Goal: Transaction & Acquisition: Subscribe to service/newsletter

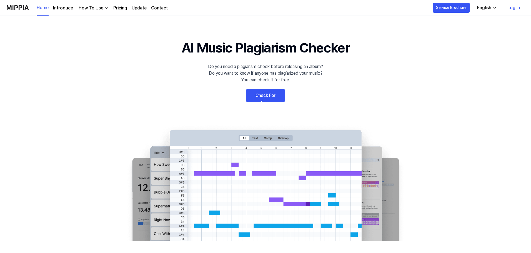
click at [510, 6] on link "Log in" at bounding box center [513, 8] width 21 height 16
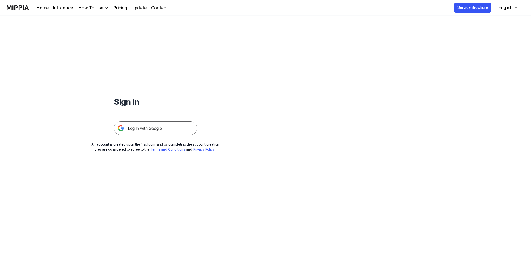
click at [161, 134] on img at bounding box center [155, 128] width 83 height 14
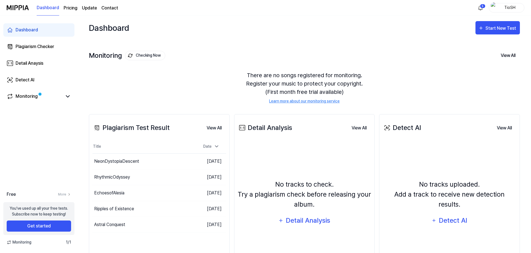
click at [73, 11] on page\) "Pricing" at bounding box center [71, 8] width 14 height 7
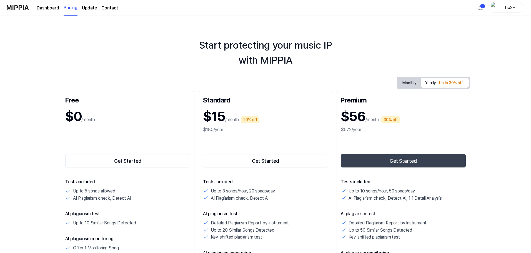
click at [503, 9] on div "TioSH" at bounding box center [510, 7] width 22 height 6
click at [480, 23] on div "TioSH" at bounding box center [495, 23] width 44 height 6
click at [437, 42] on div "Start protecting your music IP with MIPPIA" at bounding box center [265, 53] width 531 height 30
click at [502, 11] on div "TioSH" at bounding box center [510, 7] width 22 height 6
click at [416, 43] on div "Start protecting your music IP with MIPPIA" at bounding box center [265, 53] width 531 height 30
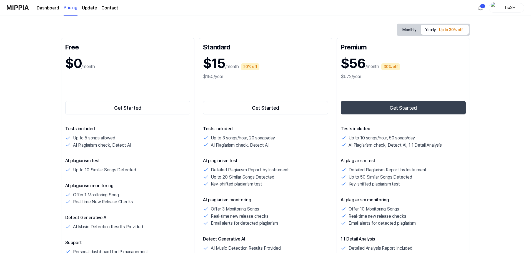
scroll to position [28, 0]
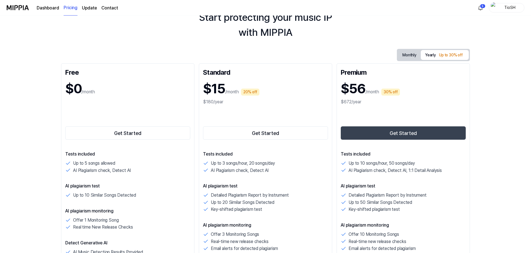
click at [398, 57] on button "Monthly" at bounding box center [409, 55] width 23 height 10
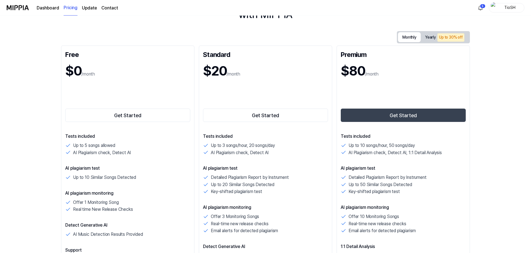
scroll to position [56, 0]
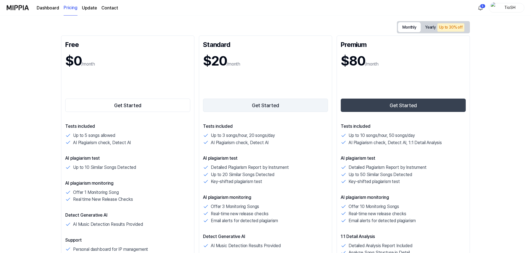
click at [263, 106] on button "Get Started" at bounding box center [265, 105] width 125 height 13
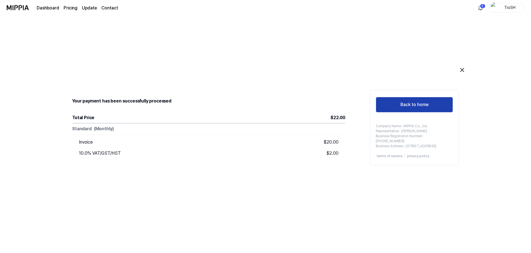
click at [400, 109] on button "Back to home" at bounding box center [414, 105] width 77 height 16
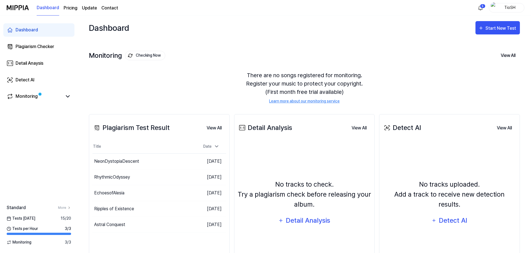
click at [192, 67] on div "There are no songs registered for monitoring. Register your music to protect yo…" at bounding box center [304, 87] width 431 height 46
click at [50, 31] on link "Dashboard" at bounding box center [38, 29] width 71 height 13
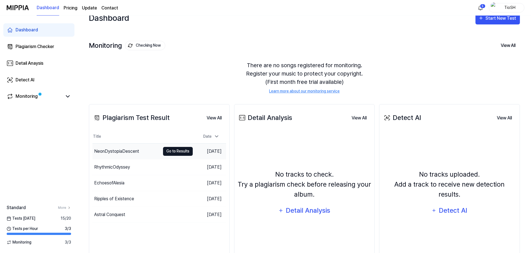
scroll to position [28, 0]
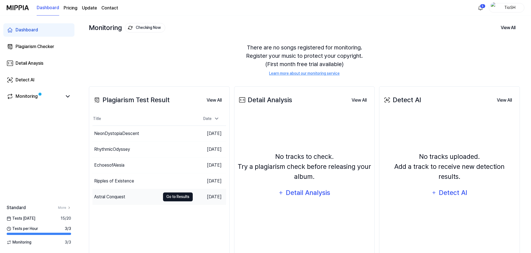
click at [167, 199] on button "Go to Results" at bounding box center [178, 197] width 30 height 9
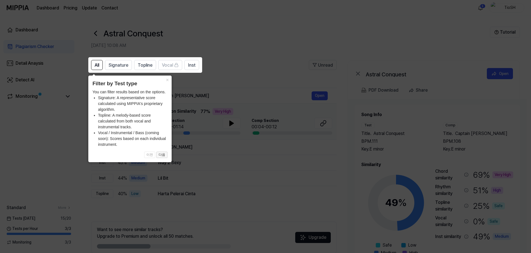
click at [162, 155] on button "다음" at bounding box center [161, 155] width 11 height 7
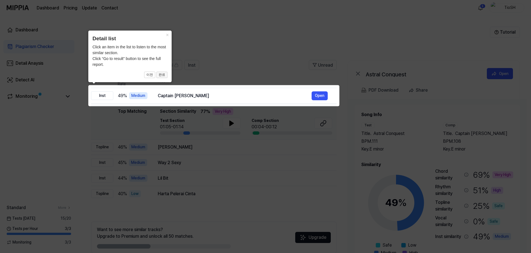
click at [164, 76] on button "완료" at bounding box center [161, 75] width 11 height 7
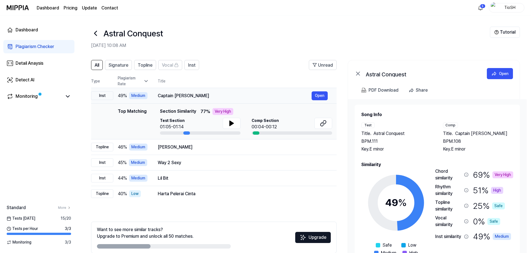
click at [193, 97] on div "Captain [PERSON_NAME]" at bounding box center [235, 96] width 154 height 7
click at [202, 151] on div "[PERSON_NAME] Open" at bounding box center [243, 147] width 170 height 9
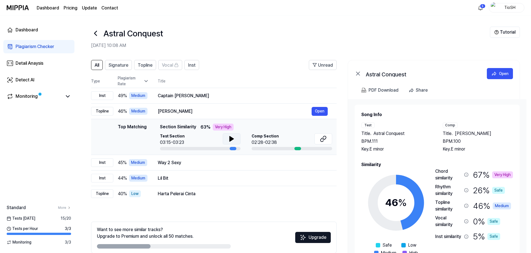
click at [235, 136] on button at bounding box center [232, 138] width 18 height 11
click at [231, 137] on icon at bounding box center [231, 139] width 7 height 7
click at [192, 64] on span "Inst" at bounding box center [192, 65] width 8 height 7
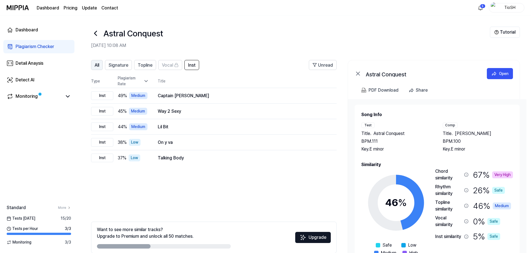
click at [96, 65] on span "All" at bounding box center [97, 65] width 4 height 7
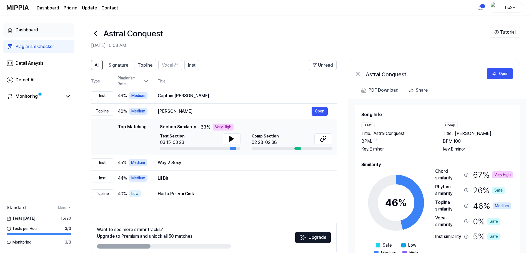
click at [38, 33] on link "Dashboard" at bounding box center [38, 29] width 71 height 13
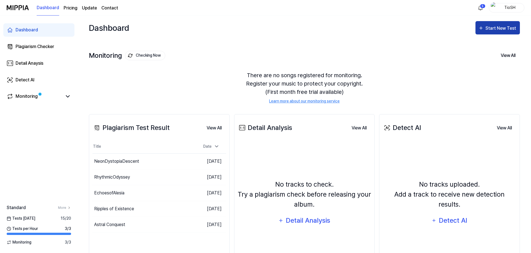
click at [514, 29] on div "Start New Test" at bounding box center [502, 28] width 32 height 7
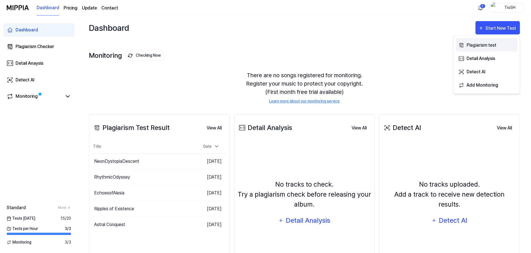
click at [496, 46] on div "Plagiarism test" at bounding box center [491, 45] width 48 height 7
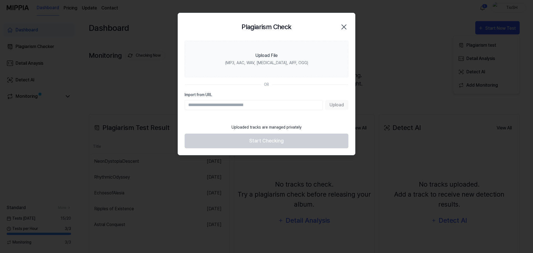
click at [274, 102] on input "Import from URL" at bounding box center [254, 105] width 138 height 10
click at [237, 106] on input "Import from URL" at bounding box center [254, 105] width 138 height 10
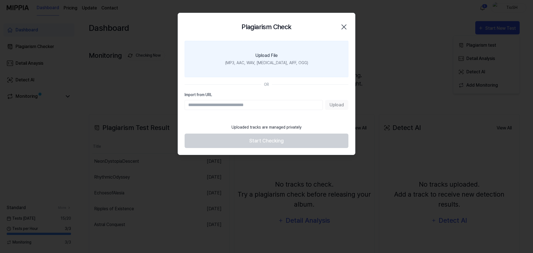
click at [274, 56] on div "Upload File" at bounding box center [267, 55] width 22 height 7
click at [0, 0] on input "Upload File (MP3, AAC, WAV, [MEDICAL_DATA], AIFF, OGG)" at bounding box center [0, 0] width 0 height 0
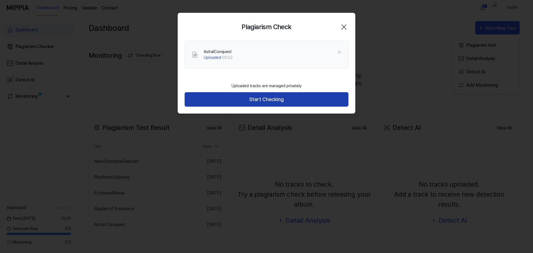
click at [277, 104] on button "Start Checking" at bounding box center [267, 99] width 164 height 15
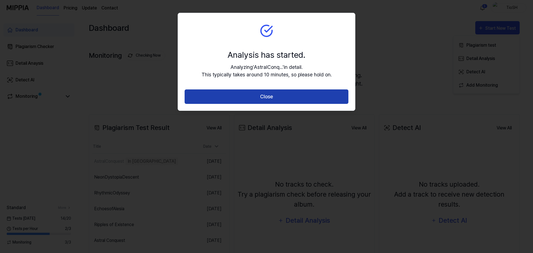
click at [275, 101] on button "Close" at bounding box center [267, 96] width 164 height 15
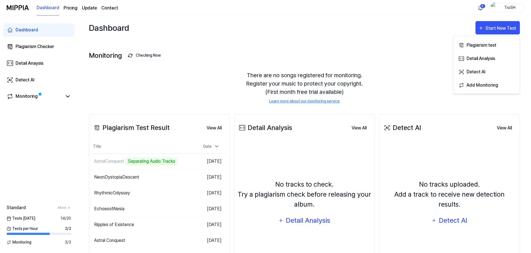
click at [10, 229] on icon at bounding box center [9, 229] width 4 height 4
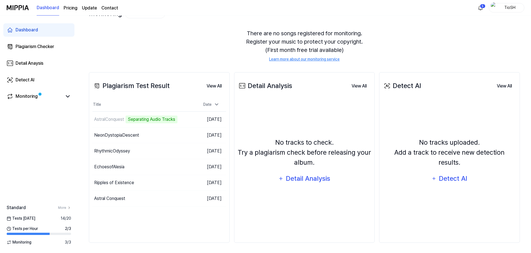
scroll to position [43, 0]
click at [67, 206] on link "More" at bounding box center [64, 207] width 13 height 5
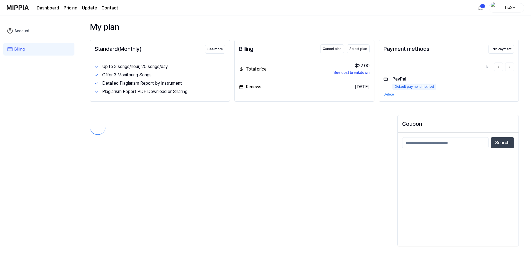
scroll to position [6, 0]
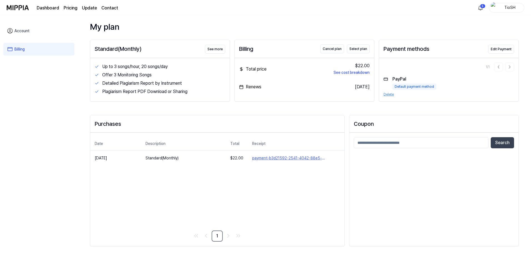
click at [201, 89] on div "Plagiarism Report PDF Download or Sharing" at bounding box center [163, 91] width 123 height 7
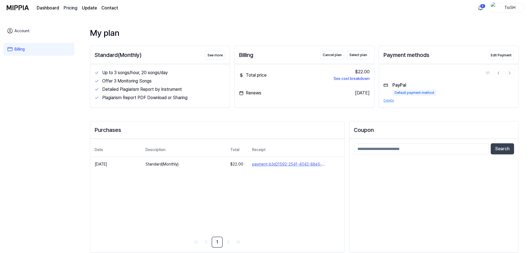
click at [72, 8] on 버튼 "Pricing" at bounding box center [71, 8] width 14 height 7
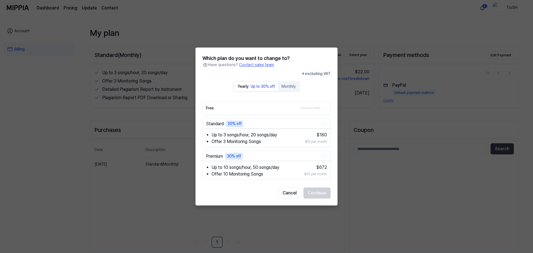
click at [239, 103] on label "Free Unsubscribe" at bounding box center [264, 107] width 117 height 13
click at [323, 106] on button "Free Unsubscribe" at bounding box center [325, 108] width 4 height 4
click at [276, 129] on div "Standard 20% off Up to 3 songs/hour, 20 songs/day Offer 3 Monitoring Songs $ 18…" at bounding box center [267, 132] width 128 height 29
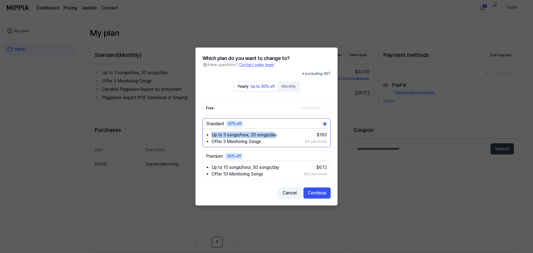
click at [286, 194] on button "Cancel" at bounding box center [289, 193] width 23 height 11
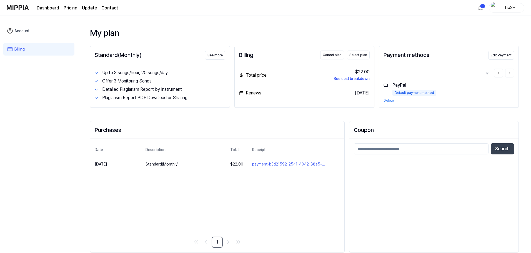
click at [17, 8] on img at bounding box center [18, 7] width 22 height 15
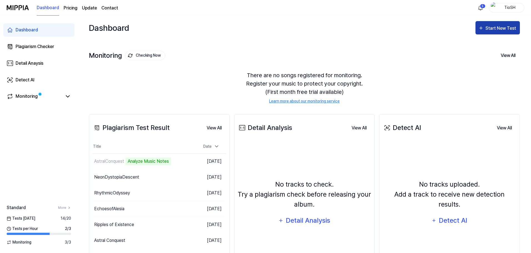
click at [509, 28] on div "Start New Test" at bounding box center [502, 28] width 32 height 7
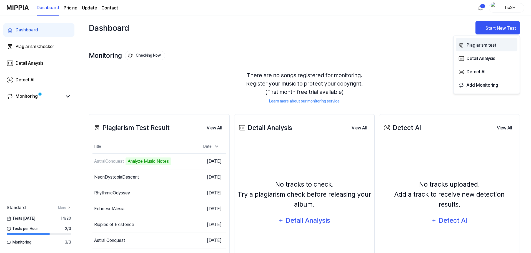
click at [499, 46] on div "Plagiarism test" at bounding box center [491, 45] width 48 height 7
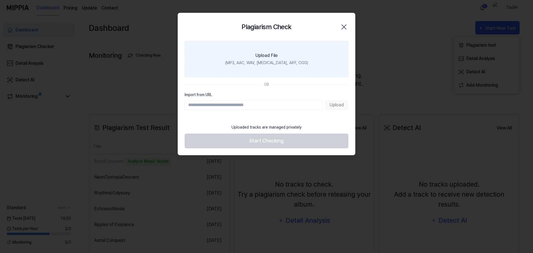
click at [268, 64] on div "(MP3, AAC, WAV, [MEDICAL_DATA], AIFF, OGG)" at bounding box center [266, 63] width 83 height 6
click at [0, 0] on input "Upload File (MP3, AAC, WAV, [MEDICAL_DATA], AIFF, OGG)" at bounding box center [0, 0] width 0 height 0
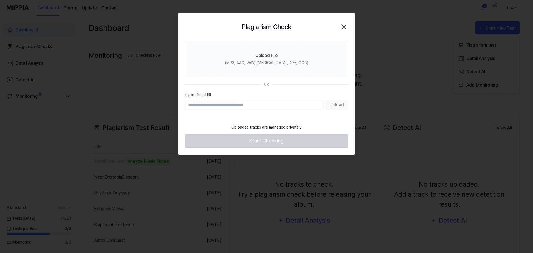
click at [347, 25] on icon "button" at bounding box center [344, 27] width 9 height 9
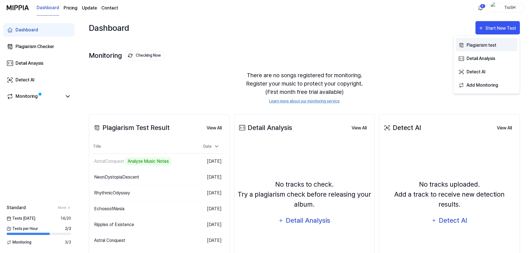
click at [496, 46] on div "Plagiarism test" at bounding box center [491, 45] width 48 height 7
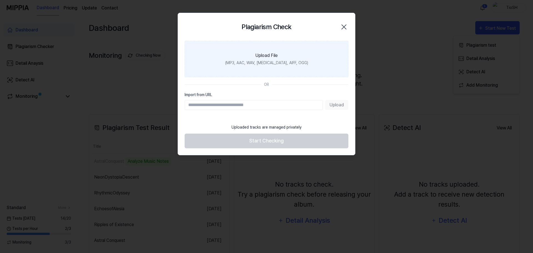
click at [281, 58] on label "Upload File (MP3, AAC, WAV, [MEDICAL_DATA], AIFF, OGG)" at bounding box center [267, 59] width 164 height 36
click at [0, 0] on input "Upload File (MP3, AAC, WAV, [MEDICAL_DATA], AIFF, OGG)" at bounding box center [0, 0] width 0 height 0
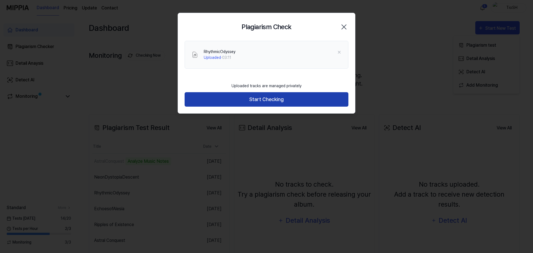
click at [301, 103] on button "Start Checking" at bounding box center [267, 99] width 164 height 15
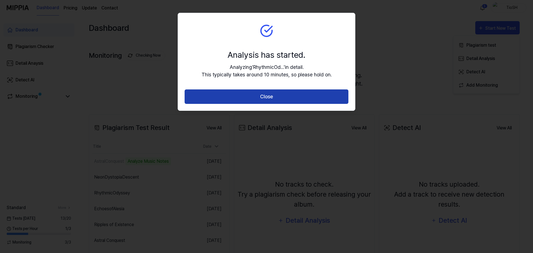
click at [303, 99] on button "Close" at bounding box center [267, 96] width 164 height 15
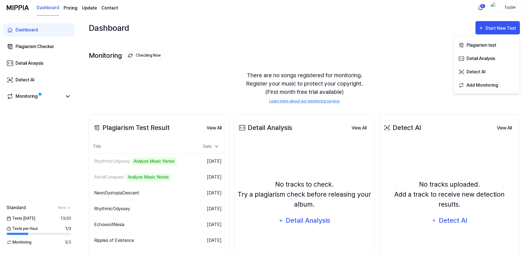
click at [115, 73] on div "There are no songs registered for monitoring. Register your music to protect yo…" at bounding box center [304, 87] width 431 height 46
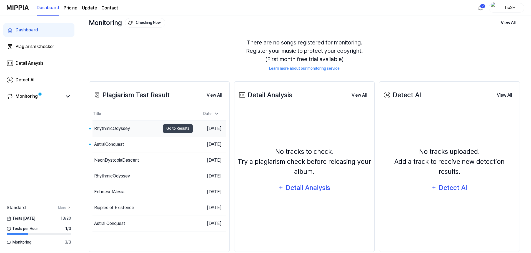
scroll to position [43, 0]
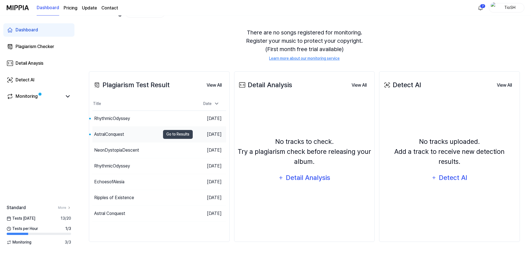
click at [121, 137] on div "AstralConquest" at bounding box center [109, 134] width 30 height 7
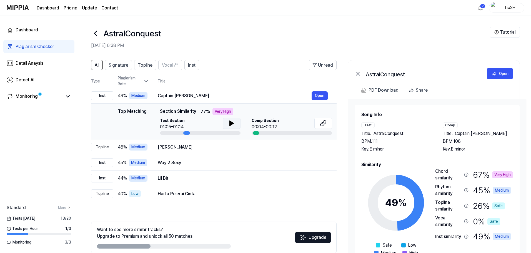
click at [225, 123] on button at bounding box center [232, 123] width 18 height 11
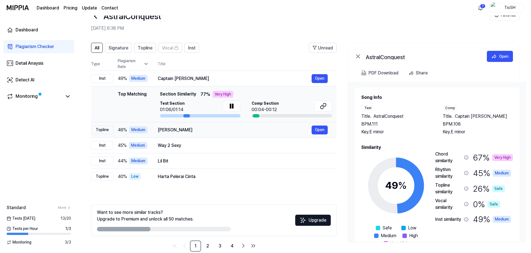
scroll to position [27, 0]
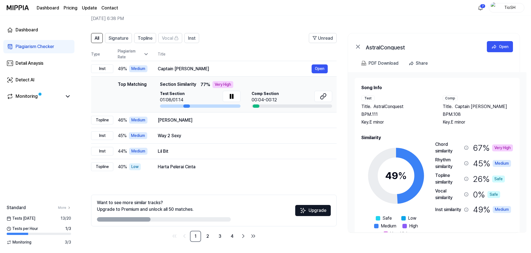
drag, startPoint x: 143, startPoint y: 219, endPoint x: 170, endPoint y: 224, distance: 27.4
click at [273, 219] on div "Want to see more similar tracks? Upgrade to Premium and unlock all 50 matches. …" at bounding box center [214, 211] width 246 height 32
drag, startPoint x: 145, startPoint y: 221, endPoint x: 184, endPoint y: 219, distance: 39.2
click at [184, 219] on div at bounding box center [164, 219] width 134 height 4
click at [325, 94] on icon at bounding box center [323, 96] width 7 height 7
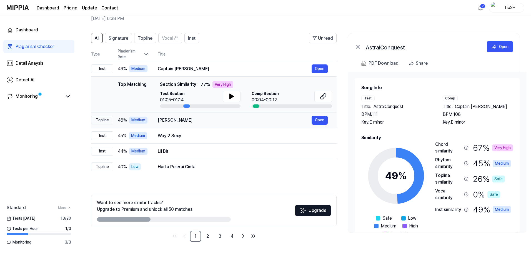
click at [236, 124] on div "[PERSON_NAME] Open" at bounding box center [243, 120] width 170 height 9
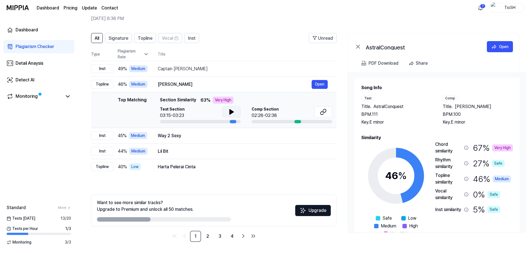
click at [231, 113] on icon at bounding box center [232, 111] width 4 height 5
click at [122, 114] on div "Top Matching" at bounding box center [132, 110] width 29 height 27
click at [237, 138] on div "Way 2 Sexy" at bounding box center [235, 136] width 154 height 7
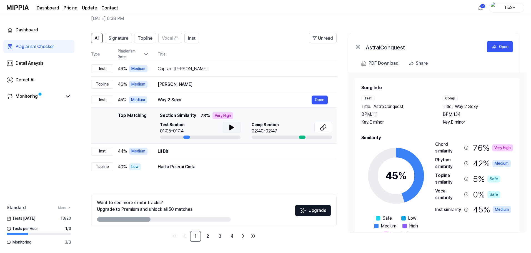
click at [234, 128] on icon at bounding box center [231, 127] width 7 height 7
click at [192, 156] on td "Lil Bit Open" at bounding box center [243, 152] width 188 height 16
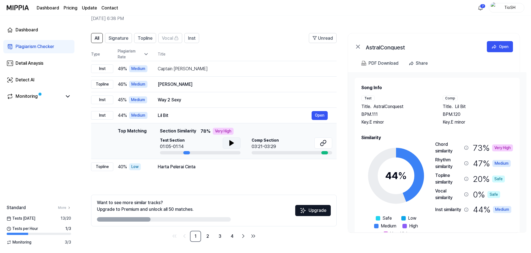
click at [225, 141] on button at bounding box center [232, 143] width 18 height 11
click at [240, 141] on button at bounding box center [232, 143] width 18 height 11
click at [196, 169] on div "Harta Pelerai Cinta" at bounding box center [235, 167] width 154 height 7
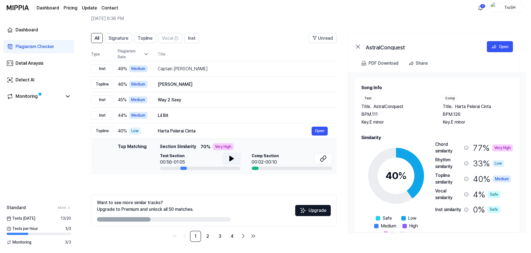
click at [228, 159] on icon at bounding box center [231, 158] width 7 height 7
click at [229, 158] on icon at bounding box center [231, 158] width 7 height 7
click at [209, 118] on div "Lil Bit" at bounding box center [235, 115] width 154 height 7
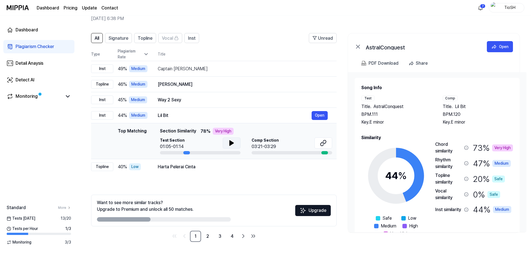
click at [230, 144] on icon at bounding box center [232, 143] width 4 height 5
click at [230, 145] on icon at bounding box center [230, 143] width 1 height 4
click at [318, 143] on button at bounding box center [323, 143] width 18 height 11
click at [174, 96] on div "Way 2 Sexy Open" at bounding box center [243, 100] width 170 height 9
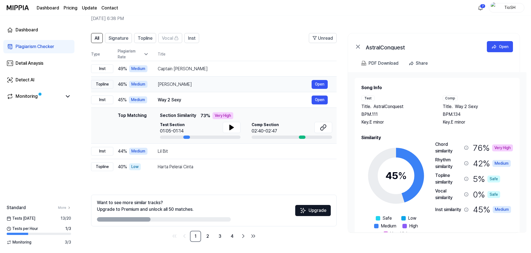
click at [234, 89] on td "[PERSON_NAME] Open" at bounding box center [243, 85] width 188 height 16
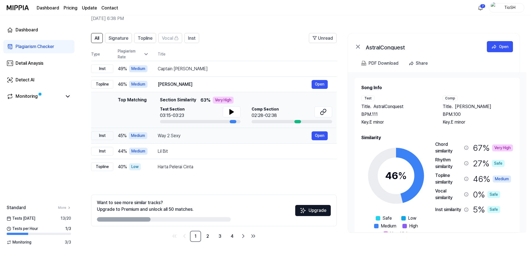
click at [188, 136] on div "Way 2 Sexy" at bounding box center [235, 136] width 154 height 7
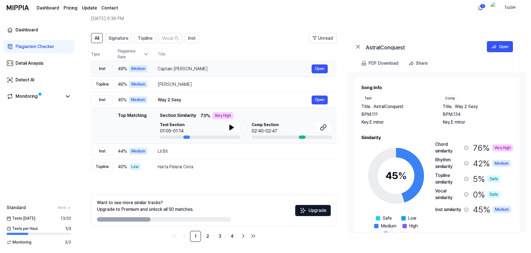
click at [207, 72] on div "Captain Blood Open" at bounding box center [243, 68] width 170 height 9
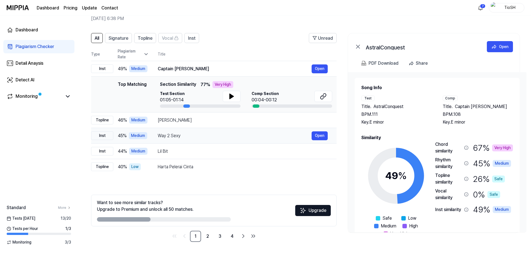
click at [210, 135] on div "Way 2 Sexy" at bounding box center [235, 136] width 154 height 7
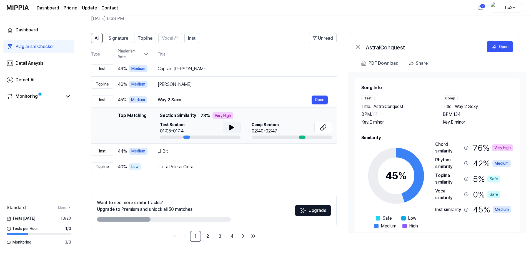
click at [233, 126] on icon at bounding box center [231, 127] width 7 height 7
click at [319, 129] on button at bounding box center [323, 127] width 18 height 11
click at [233, 130] on icon at bounding box center [231, 127] width 7 height 7
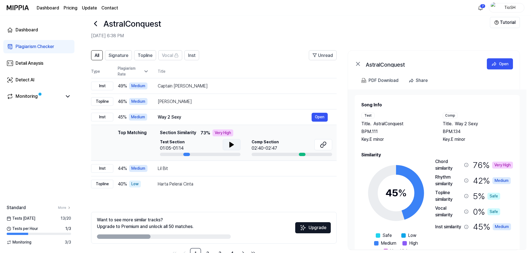
scroll to position [0, 0]
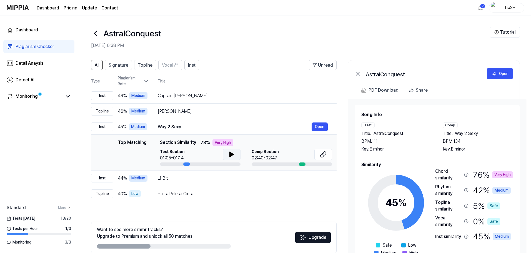
click at [143, 81] on div "Plagiarism Rate" at bounding box center [133, 81] width 31 height 12
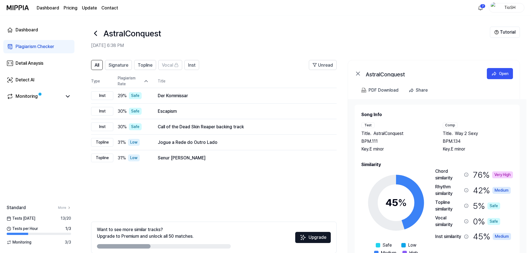
click at [143, 81] on icon at bounding box center [146, 81] width 6 height 6
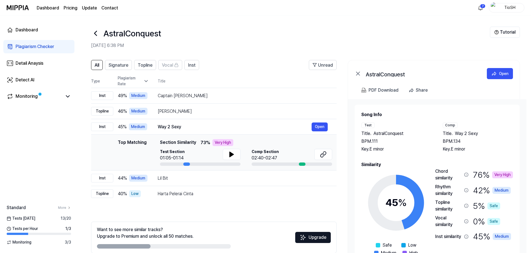
click at [143, 81] on icon at bounding box center [146, 81] width 6 height 6
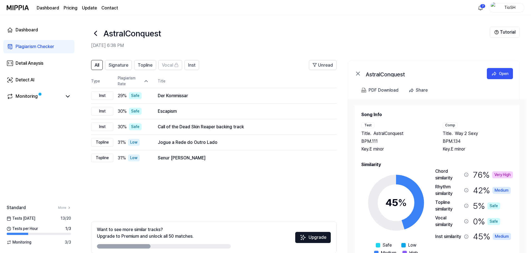
click at [143, 81] on icon at bounding box center [146, 81] width 6 height 6
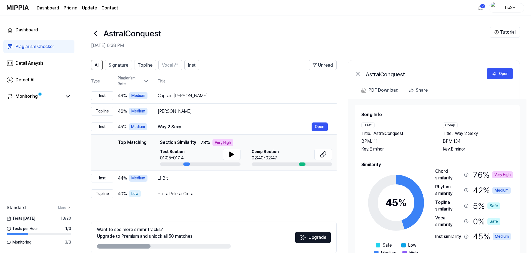
click at [147, 82] on icon at bounding box center [146, 81] width 6 height 6
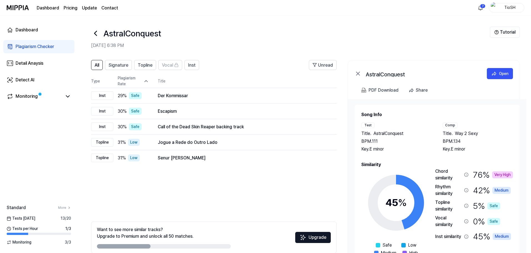
click at [147, 82] on icon at bounding box center [146, 81] width 6 height 6
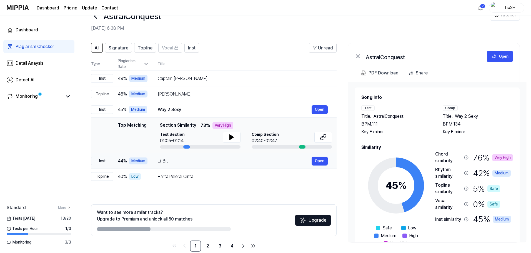
scroll to position [27, 0]
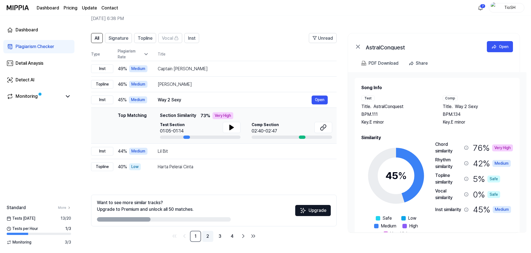
click at [206, 236] on link "2" at bounding box center [207, 236] width 11 height 11
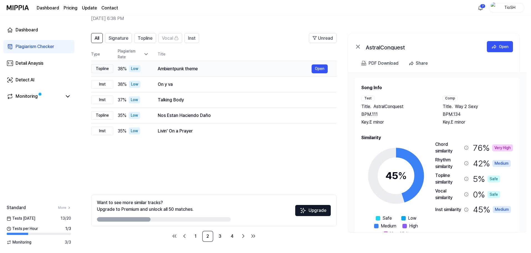
click at [297, 69] on div "Ambientpunk theme" at bounding box center [235, 69] width 154 height 7
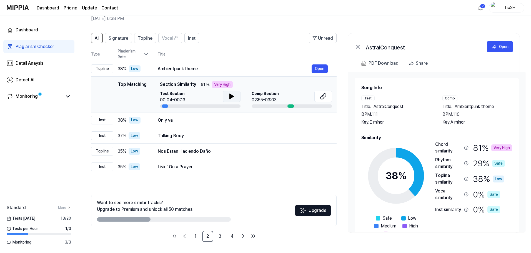
click at [225, 96] on button at bounding box center [232, 96] width 18 height 11
click at [233, 97] on icon at bounding box center [232, 96] width 1 height 4
click at [320, 94] on button at bounding box center [323, 96] width 18 height 11
click at [199, 123] on div "On y va" at bounding box center [235, 120] width 154 height 7
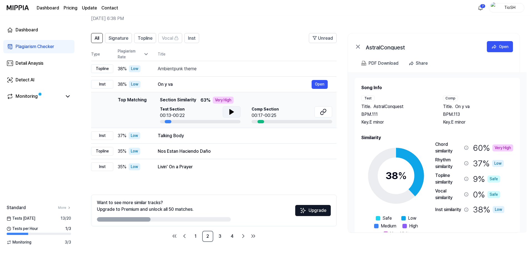
click at [235, 111] on button at bounding box center [232, 111] width 18 height 11
click at [320, 113] on button at bounding box center [323, 111] width 18 height 11
click at [203, 133] on div "Talking Body" at bounding box center [235, 136] width 154 height 7
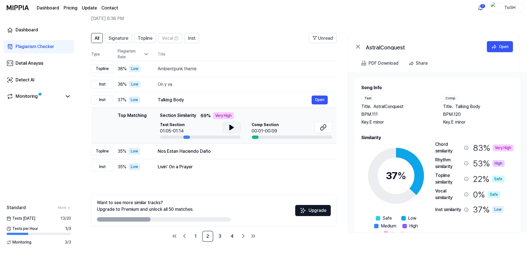
click at [235, 129] on button at bounding box center [232, 127] width 18 height 11
click at [322, 127] on icon at bounding box center [322, 129] width 3 height 4
click at [235, 128] on button at bounding box center [232, 127] width 18 height 11
click at [205, 153] on div "Nos Estan Haciendo Daño" at bounding box center [235, 151] width 154 height 7
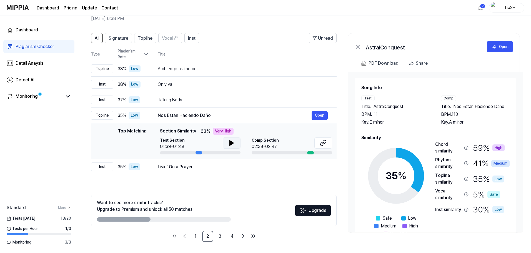
click at [228, 144] on icon at bounding box center [231, 143] width 7 height 7
click at [326, 146] on icon at bounding box center [323, 143] width 7 height 7
click at [208, 165] on div "Livin' On a Prayer" at bounding box center [235, 167] width 154 height 7
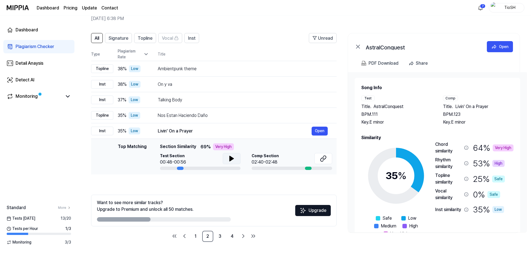
click at [226, 162] on button at bounding box center [232, 158] width 18 height 11
click at [322, 160] on icon at bounding box center [323, 158] width 7 height 7
click at [220, 233] on link "3" at bounding box center [219, 236] width 11 height 11
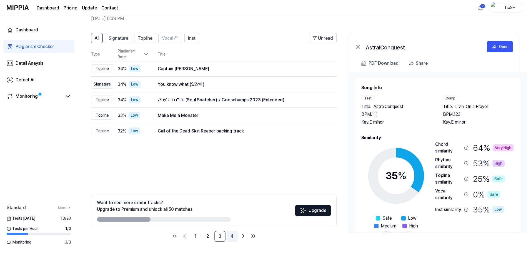
click at [232, 237] on link "4" at bounding box center [232, 236] width 11 height 11
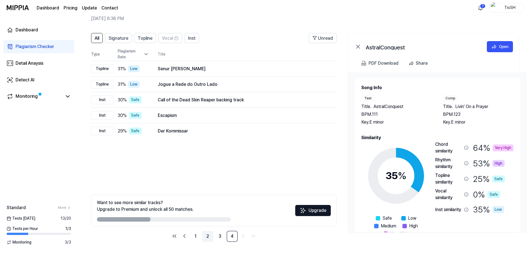
click at [208, 240] on link "2" at bounding box center [207, 236] width 11 height 11
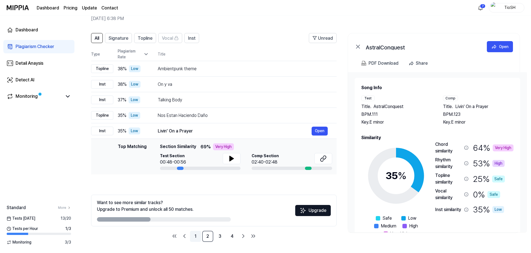
drag, startPoint x: 191, startPoint y: 237, endPoint x: 194, endPoint y: 237, distance: 3.1
click at [193, 236] on link "1" at bounding box center [195, 236] width 11 height 11
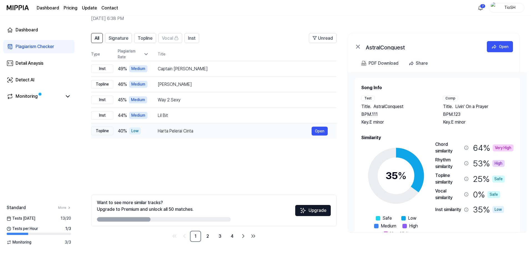
click at [214, 128] on div "Harta Pelerai Cinta" at bounding box center [235, 131] width 154 height 7
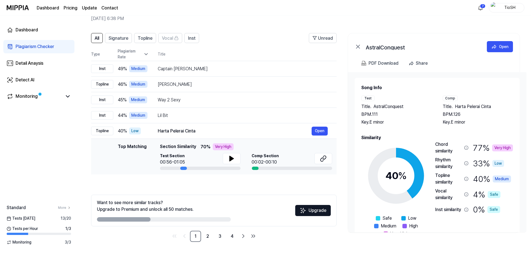
click at [255, 142] on td "Top Matching Top Matching Section Similarity 70 % Very High Test Section 00:56-…" at bounding box center [214, 157] width 246 height 36
click at [322, 158] on icon at bounding box center [322, 160] width 3 height 4
click at [233, 163] on button at bounding box center [232, 158] width 18 height 11
click at [209, 238] on link "2" at bounding box center [207, 236] width 11 height 11
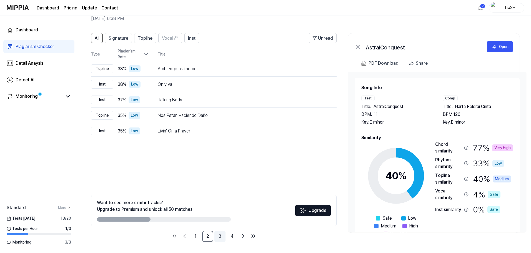
click at [221, 239] on link "3" at bounding box center [219, 236] width 11 height 11
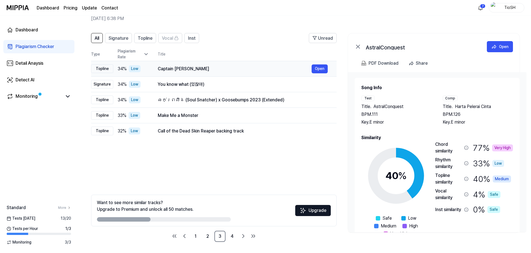
click at [200, 66] on div "Captain [PERSON_NAME]" at bounding box center [235, 69] width 154 height 7
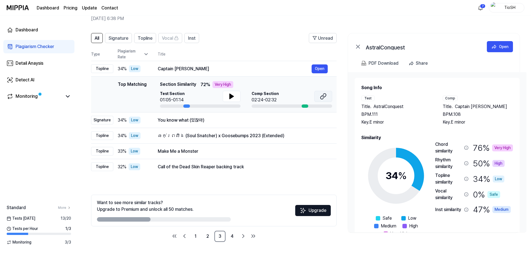
click at [322, 97] on icon at bounding box center [323, 96] width 7 height 7
click at [243, 136] on div "ឆក់ព្រលឹង (Soul Snatcher) x Goosebumps 2023 (Extended)" at bounding box center [235, 136] width 154 height 7
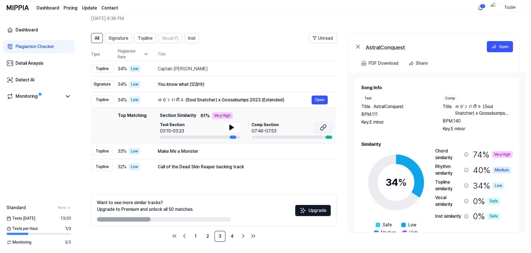
click at [325, 128] on icon at bounding box center [324, 127] width 3 height 4
click at [227, 129] on button at bounding box center [232, 127] width 18 height 11
click at [231, 129] on icon at bounding box center [231, 127] width 7 height 7
click at [263, 151] on div "Make Me a Monster" at bounding box center [235, 151] width 154 height 7
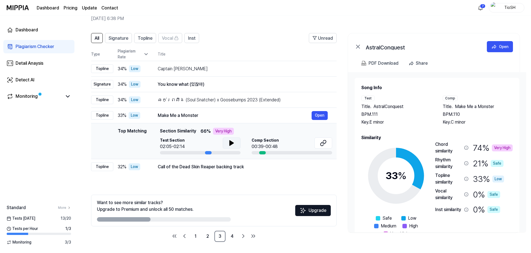
click at [236, 145] on button at bounding box center [232, 143] width 18 height 11
click at [326, 148] on button at bounding box center [323, 143] width 18 height 11
click at [230, 234] on link "4" at bounding box center [232, 236] width 11 height 11
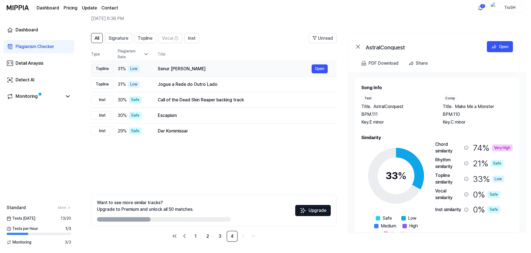
click at [182, 72] on div "Senur [PERSON_NAME]" at bounding box center [235, 69] width 154 height 7
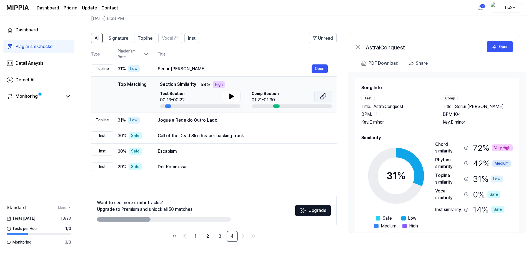
click at [326, 99] on icon at bounding box center [323, 96] width 7 height 7
click at [234, 98] on icon at bounding box center [231, 96] width 7 height 7
click at [232, 96] on icon at bounding box center [232, 96] width 1 height 4
click at [224, 116] on div "Jogue a Rede do Outro Lado Open" at bounding box center [243, 120] width 170 height 9
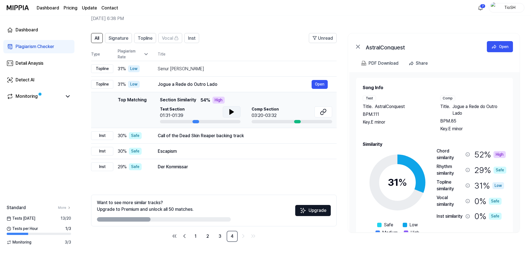
click at [230, 110] on icon at bounding box center [232, 111] width 4 height 5
click at [234, 112] on icon at bounding box center [231, 112] width 7 height 7
click at [320, 112] on button at bounding box center [323, 111] width 18 height 11
click at [238, 138] on div "Call of the Dead Skin Reaper backing track" at bounding box center [235, 136] width 154 height 7
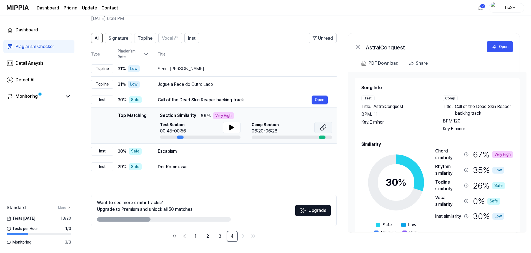
click at [319, 127] on button at bounding box center [323, 127] width 18 height 11
click at [244, 152] on div "Escapism" at bounding box center [235, 151] width 154 height 7
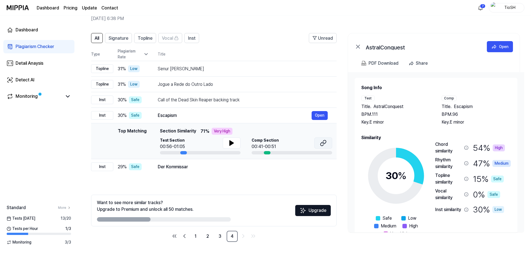
click at [325, 146] on icon at bounding box center [323, 143] width 7 height 7
click at [233, 141] on icon at bounding box center [231, 143] width 7 height 7
click at [234, 149] on div at bounding box center [232, 144] width 18 height 13
click at [234, 145] on icon at bounding box center [231, 143] width 7 height 7
click at [232, 164] on div "Der Kommissar" at bounding box center [235, 167] width 154 height 7
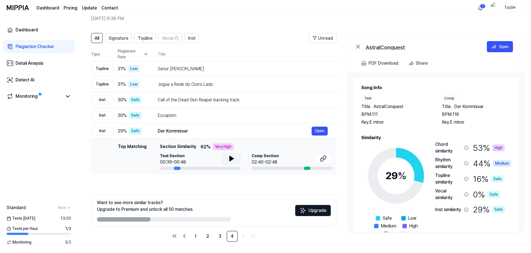
click at [235, 160] on button at bounding box center [232, 158] width 18 height 11
click at [323, 161] on icon at bounding box center [322, 160] width 3 height 4
click at [198, 236] on link "1" at bounding box center [195, 236] width 11 height 11
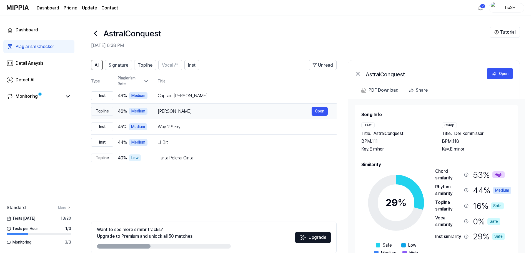
click at [201, 116] on div "[PERSON_NAME] Open" at bounding box center [243, 111] width 170 height 9
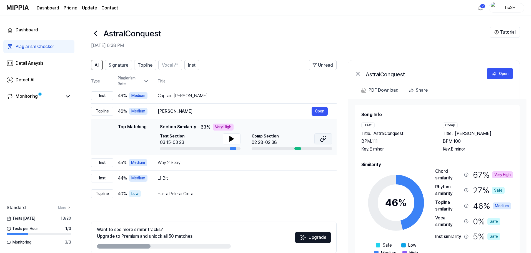
click at [320, 139] on icon at bounding box center [323, 139] width 7 height 7
click at [208, 165] on div "Way 2 Sexy" at bounding box center [235, 162] width 154 height 7
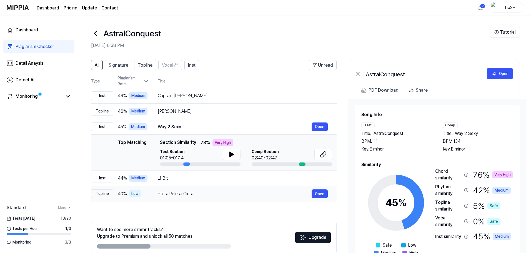
click at [222, 192] on div "Harta Pelerai Cinta" at bounding box center [235, 194] width 154 height 7
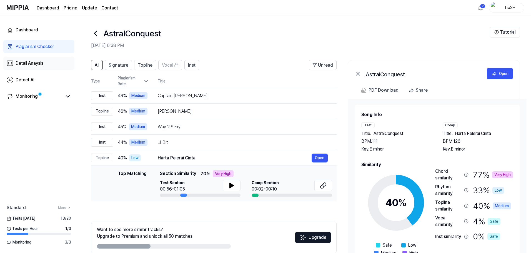
click at [63, 63] on link "Detail Anaysis" at bounding box center [38, 63] width 71 height 13
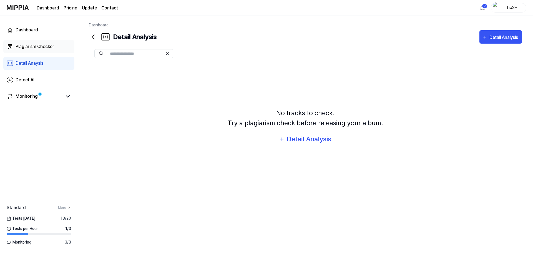
click at [54, 48] on div "Plagiarism Checker" at bounding box center [35, 46] width 39 height 7
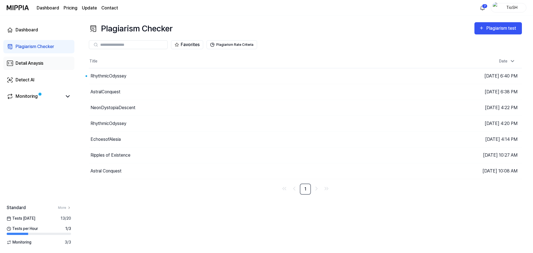
click at [44, 68] on link "Detail Anaysis" at bounding box center [38, 63] width 71 height 13
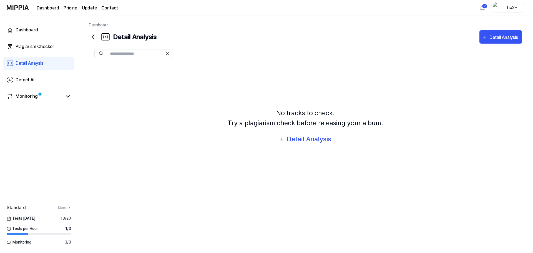
click at [124, 55] on input "text" at bounding box center [136, 53] width 53 height 5
click at [134, 55] on input "text" at bounding box center [136, 53] width 53 height 5
click at [303, 139] on div "Detail Analysis" at bounding box center [309, 139] width 45 height 11
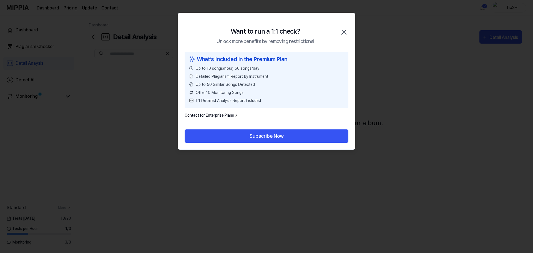
click at [345, 34] on icon "button" at bounding box center [344, 32] width 9 height 9
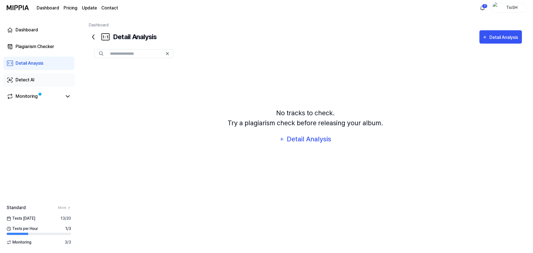
click at [43, 76] on link "Detect AI" at bounding box center [38, 79] width 71 height 13
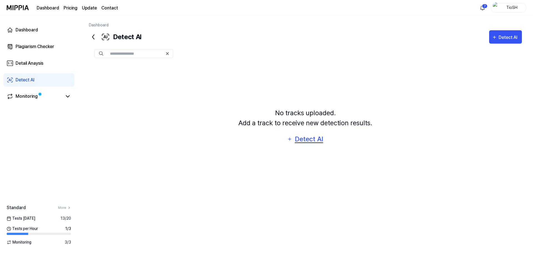
click at [295, 136] on div "Detect AI" at bounding box center [309, 139] width 30 height 11
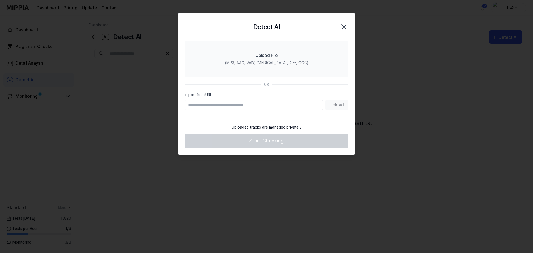
click at [345, 27] on icon "button" at bounding box center [344, 27] width 4 height 4
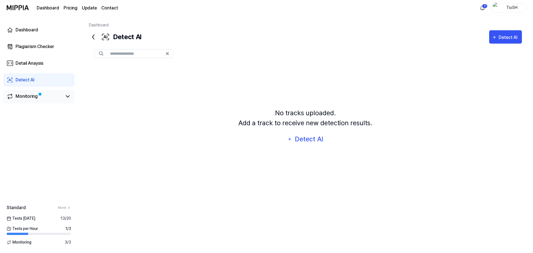
click at [38, 95] on span at bounding box center [40, 94] width 6 height 6
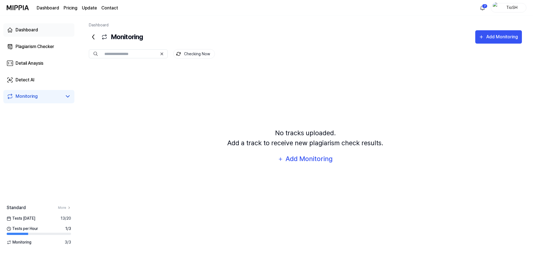
click at [41, 35] on link "Dashboard" at bounding box center [38, 29] width 71 height 13
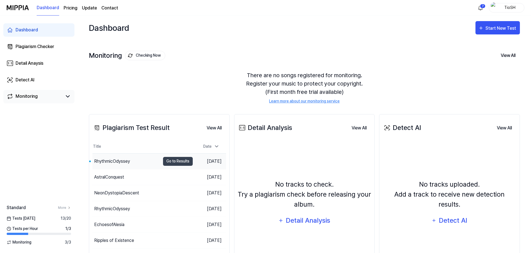
click at [137, 164] on div "RhythmicOdyssey" at bounding box center [127, 162] width 68 height 16
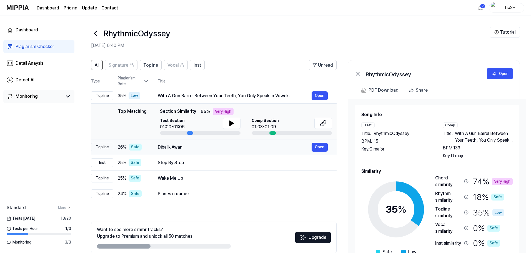
click at [222, 151] on div "Dibalik Awan Open" at bounding box center [243, 147] width 170 height 9
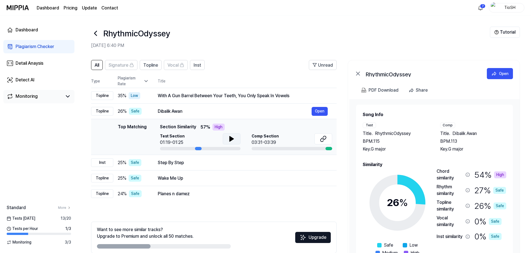
click at [233, 142] on icon at bounding box center [231, 139] width 7 height 7
click at [236, 141] on button at bounding box center [232, 138] width 18 height 11
click at [231, 160] on div "Step By Step" at bounding box center [235, 162] width 154 height 7
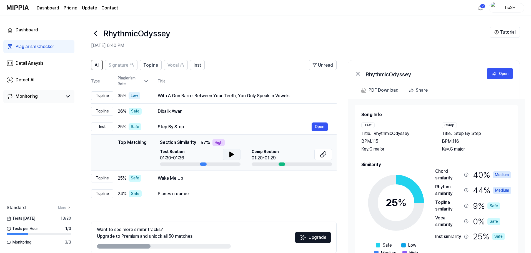
click at [236, 151] on button at bounding box center [232, 154] width 18 height 11
click at [234, 179] on div "Wake Me Up" at bounding box center [235, 178] width 154 height 7
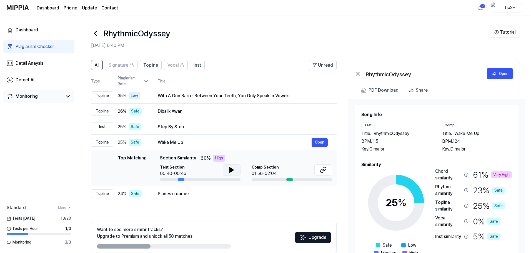
click at [225, 168] on button at bounding box center [232, 169] width 18 height 11
click at [229, 174] on button at bounding box center [232, 169] width 18 height 11
click at [229, 192] on div "Planes n damez" at bounding box center [235, 194] width 154 height 7
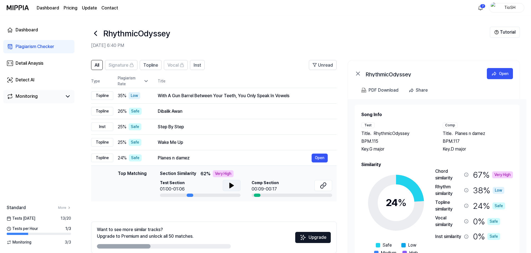
click at [230, 187] on icon at bounding box center [232, 185] width 4 height 5
click at [230, 187] on icon at bounding box center [230, 185] width 1 height 4
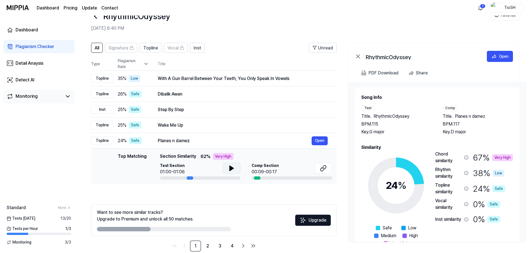
scroll to position [27, 0]
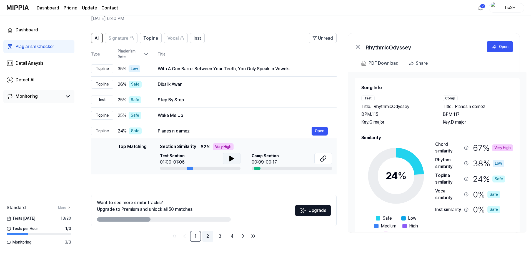
click at [207, 235] on link "2" at bounding box center [207, 236] width 11 height 11
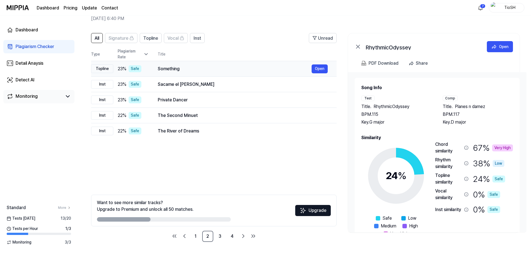
click at [198, 72] on div "Something" at bounding box center [235, 69] width 154 height 7
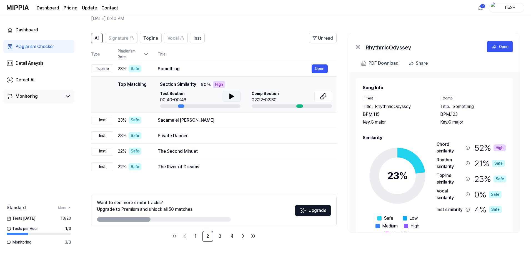
click at [237, 96] on button at bounding box center [232, 96] width 18 height 11
click at [236, 96] on button at bounding box center [232, 96] width 18 height 11
click at [229, 136] on div "Private Dancer" at bounding box center [235, 136] width 154 height 7
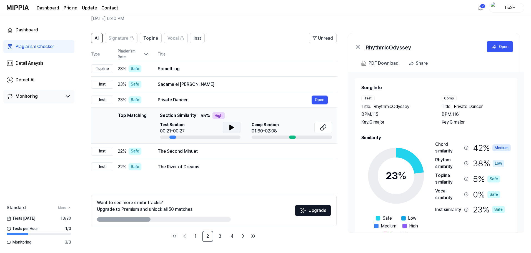
click at [233, 128] on icon at bounding box center [232, 127] width 4 height 5
click at [231, 132] on button at bounding box center [232, 127] width 18 height 11
click at [322, 129] on icon at bounding box center [323, 127] width 7 height 7
click at [221, 153] on div "The Second Minuet" at bounding box center [235, 151] width 154 height 7
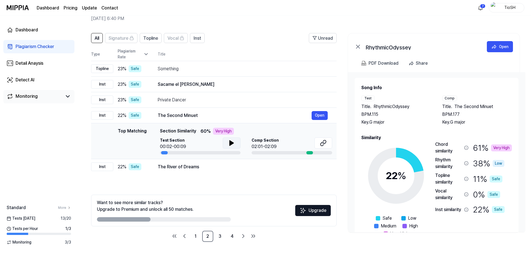
click at [228, 143] on icon at bounding box center [231, 143] width 7 height 7
click at [229, 146] on icon at bounding box center [231, 143] width 7 height 7
click at [320, 144] on button at bounding box center [323, 143] width 18 height 11
click at [204, 172] on td "The River of Dreams Open" at bounding box center [243, 167] width 188 height 16
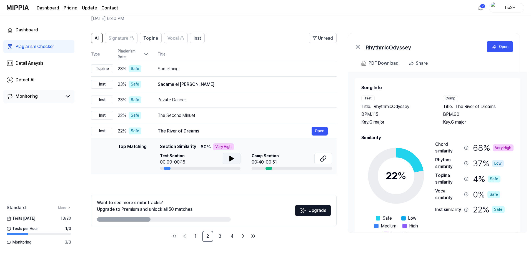
click at [230, 159] on icon at bounding box center [232, 158] width 4 height 5
click at [229, 159] on icon at bounding box center [231, 158] width 7 height 7
click at [318, 160] on button at bounding box center [323, 158] width 18 height 11
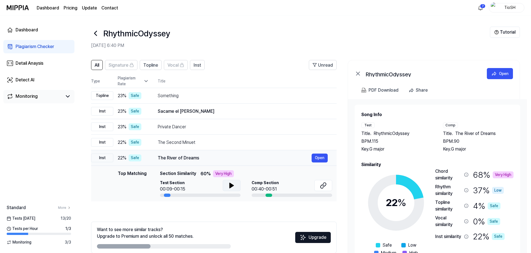
scroll to position [27, 0]
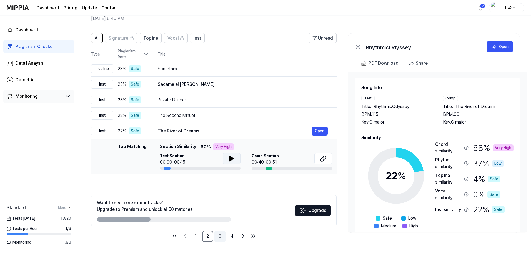
click at [220, 238] on link "3" at bounding box center [219, 236] width 11 height 11
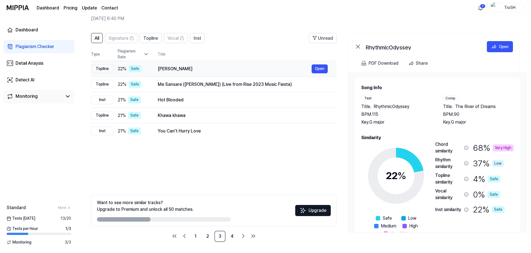
click at [222, 68] on div "[PERSON_NAME]" at bounding box center [235, 69] width 154 height 7
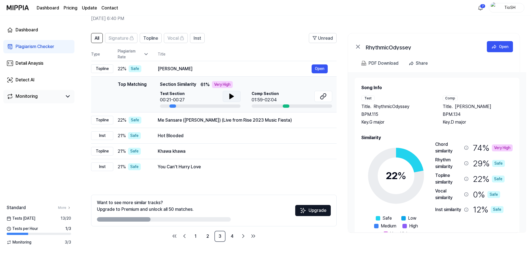
click at [228, 100] on button at bounding box center [232, 96] width 18 height 11
click at [230, 100] on button at bounding box center [232, 96] width 18 height 11
click at [324, 96] on icon at bounding box center [322, 98] width 3 height 4
click at [240, 122] on div "Me Sansare ([PERSON_NAME]) (Live from Rise 2023 Music Fiesta)" at bounding box center [235, 120] width 154 height 7
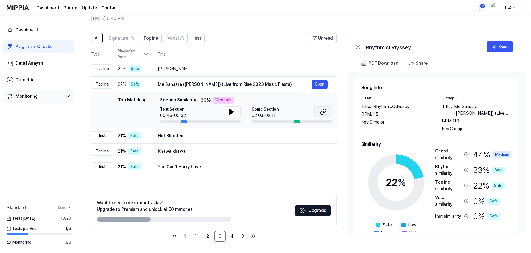
click at [322, 112] on icon at bounding box center [323, 112] width 7 height 7
click at [234, 114] on button at bounding box center [232, 111] width 18 height 11
click at [234, 113] on icon at bounding box center [231, 112] width 7 height 7
click at [229, 135] on div "Hot Blooded" at bounding box center [235, 136] width 154 height 7
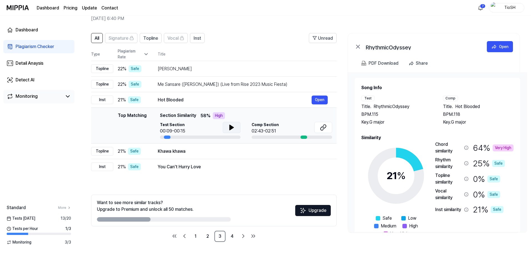
click at [234, 131] on icon at bounding box center [231, 127] width 7 height 7
click at [319, 128] on button at bounding box center [323, 127] width 18 height 11
click at [219, 156] on td "Khawa khawa Open" at bounding box center [243, 152] width 188 height 16
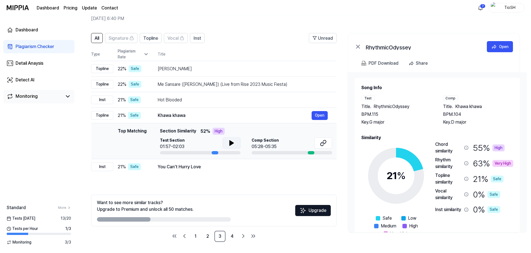
click at [229, 143] on icon at bounding box center [231, 143] width 7 height 7
click at [231, 144] on icon at bounding box center [230, 143] width 1 height 4
click at [323, 143] on icon at bounding box center [323, 143] width 7 height 7
click at [238, 164] on div "You Can't Hurry Love" at bounding box center [235, 167] width 154 height 7
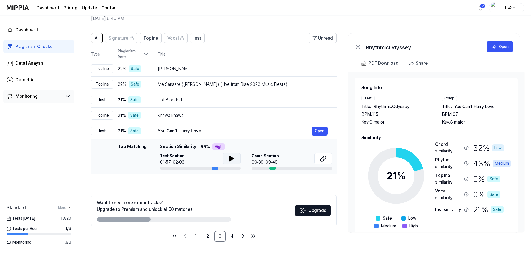
click at [234, 161] on icon at bounding box center [231, 158] width 7 height 7
click at [234, 159] on icon at bounding box center [231, 158] width 7 height 7
click at [324, 158] on icon at bounding box center [322, 160] width 3 height 4
click at [232, 238] on link "4" at bounding box center [232, 236] width 11 height 11
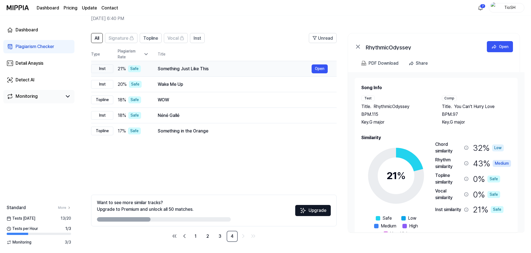
click at [199, 73] on td "Something Just Like This Open" at bounding box center [243, 69] width 188 height 16
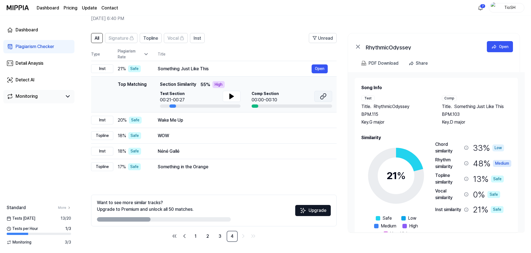
click at [325, 97] on icon at bounding box center [323, 96] width 7 height 7
click at [231, 95] on icon at bounding box center [232, 96] width 4 height 5
click at [235, 98] on button at bounding box center [232, 96] width 18 height 11
click at [226, 117] on div "Wake Me Up" at bounding box center [235, 120] width 154 height 7
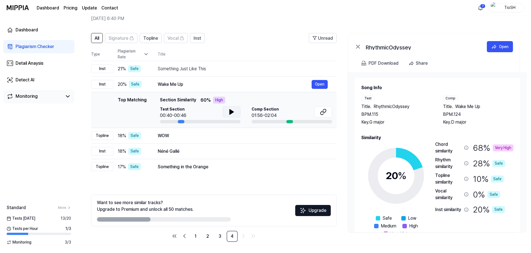
click at [226, 114] on button at bounding box center [232, 111] width 18 height 11
click at [235, 112] on button at bounding box center [232, 111] width 18 height 11
click at [319, 113] on button at bounding box center [323, 111] width 18 height 11
click at [228, 136] on div "WOW" at bounding box center [235, 136] width 154 height 7
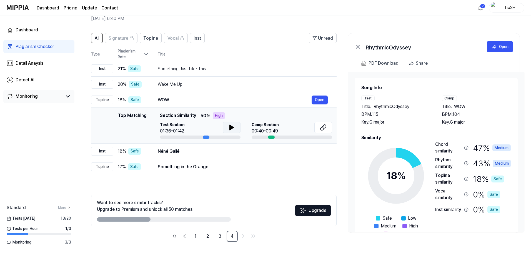
drag, startPoint x: 228, startPoint y: 135, endPoint x: 229, endPoint y: 129, distance: 5.6
click at [229, 129] on icon at bounding box center [231, 127] width 7 height 7
click at [231, 129] on icon at bounding box center [230, 127] width 1 height 4
click at [321, 127] on icon at bounding box center [323, 127] width 7 height 7
click at [222, 151] on div "Néné Gallé" at bounding box center [235, 151] width 154 height 7
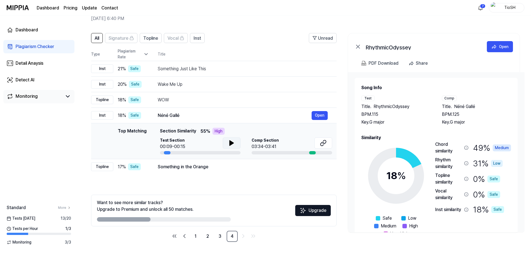
click at [228, 146] on icon at bounding box center [231, 143] width 7 height 7
drag, startPoint x: 228, startPoint y: 146, endPoint x: 250, endPoint y: 145, distance: 21.4
click at [229, 146] on icon at bounding box center [231, 143] width 7 height 7
click at [327, 146] on button at bounding box center [323, 143] width 18 height 11
click at [231, 161] on td "Something in the Orange Open" at bounding box center [243, 167] width 188 height 16
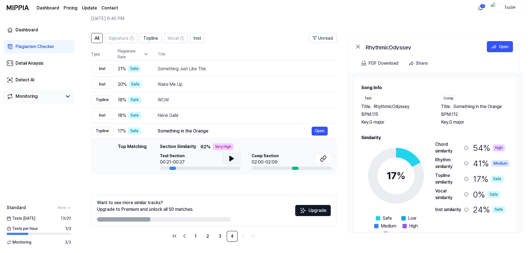
click at [232, 160] on icon at bounding box center [231, 158] width 7 height 7
click at [232, 160] on icon at bounding box center [232, 158] width 1 height 4
click at [323, 161] on icon at bounding box center [322, 160] width 3 height 4
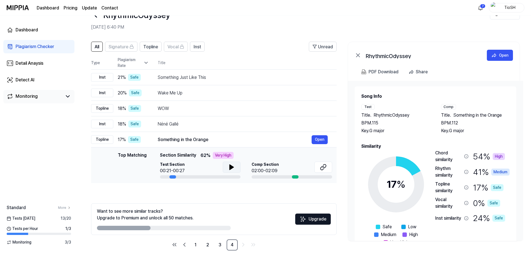
scroll to position [27, 0]
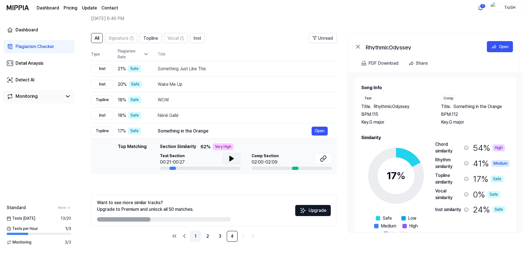
click at [196, 236] on link "1" at bounding box center [195, 236] width 11 height 11
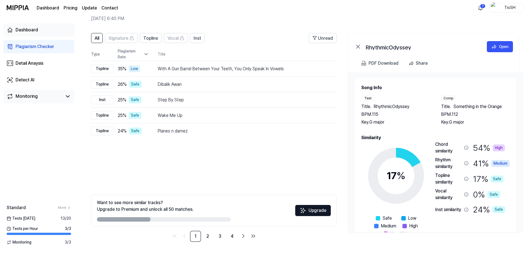
click at [46, 32] on link "Dashboard" at bounding box center [38, 29] width 71 height 13
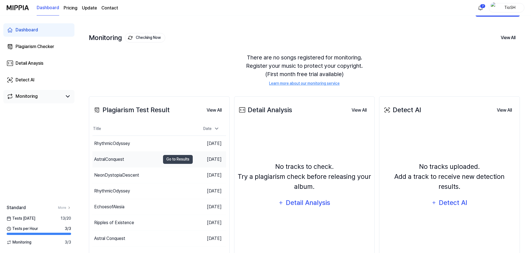
scroll to position [43, 0]
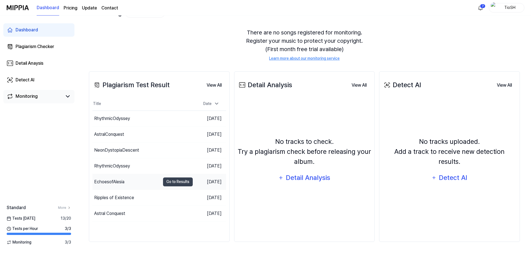
click at [139, 183] on div "EchoesofAlesia" at bounding box center [127, 182] width 68 height 16
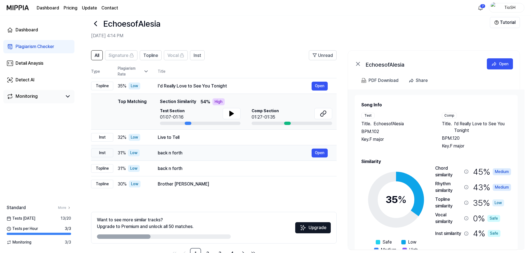
scroll to position [27, 0]
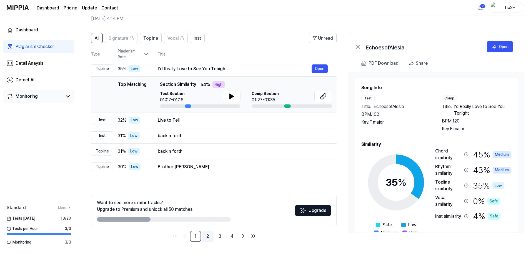
click at [206, 235] on link "2" at bounding box center [207, 236] width 11 height 11
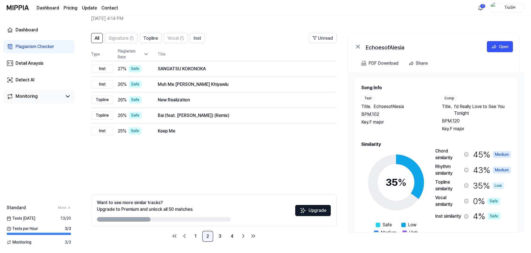
click at [204, 233] on link "2" at bounding box center [207, 236] width 11 height 11
click at [198, 236] on link "1" at bounding box center [195, 236] width 11 height 11
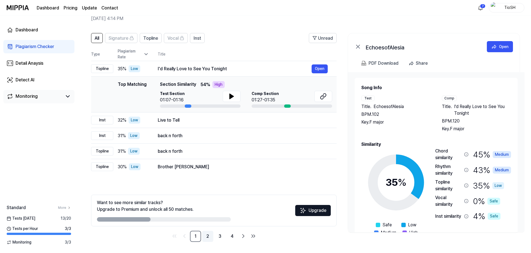
click at [208, 240] on link "2" at bounding box center [207, 236] width 11 height 11
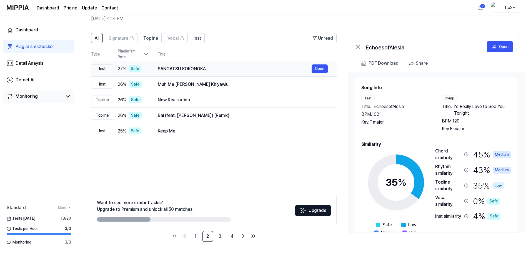
click at [203, 70] on div "SANGATSU KOKONOKA" at bounding box center [235, 69] width 154 height 7
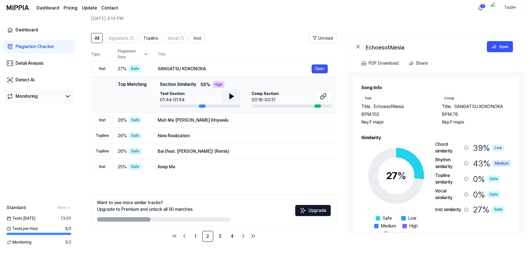
click at [224, 94] on button at bounding box center [232, 96] width 18 height 11
click at [235, 96] on button at bounding box center [232, 96] width 18 height 11
click at [321, 97] on icon at bounding box center [323, 96] width 7 height 7
drag, startPoint x: 220, startPoint y: 236, endPoint x: 217, endPoint y: 238, distance: 3.3
click at [219, 236] on link "3" at bounding box center [219, 236] width 11 height 11
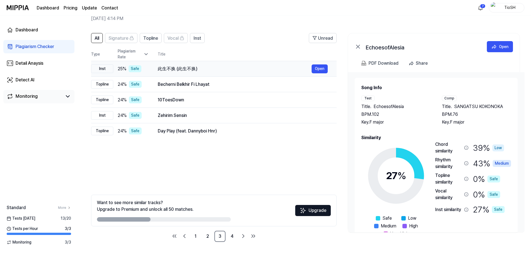
click at [211, 66] on div "此生不换 (此生不换)" at bounding box center [235, 69] width 154 height 7
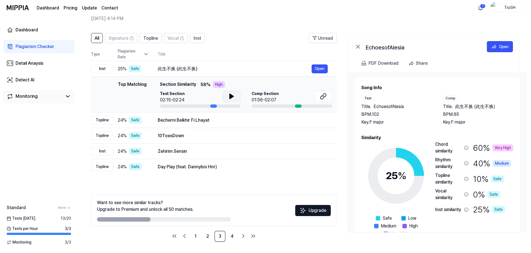
click at [230, 95] on icon at bounding box center [232, 96] width 4 height 5
click at [231, 95] on icon at bounding box center [231, 96] width 7 height 7
click at [322, 98] on icon at bounding box center [323, 96] width 7 height 7
click at [234, 236] on link "4" at bounding box center [232, 236] width 11 height 11
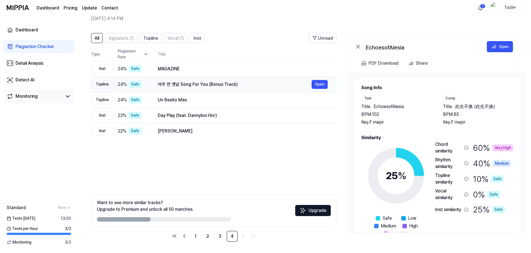
click at [204, 84] on div "아주 먼 옛날 Song For You (Bonus Track)" at bounding box center [235, 84] width 154 height 7
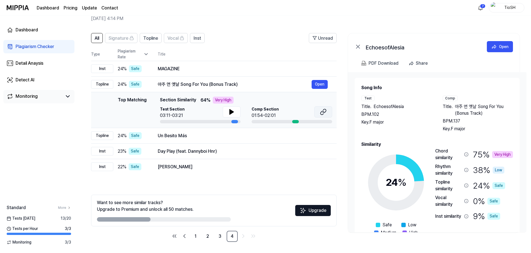
click at [319, 112] on button at bounding box center [323, 111] width 18 height 11
click at [232, 113] on icon at bounding box center [232, 111] width 4 height 5
click at [234, 114] on icon at bounding box center [231, 112] width 7 height 7
click at [45, 31] on link "Dashboard" at bounding box center [38, 29] width 71 height 13
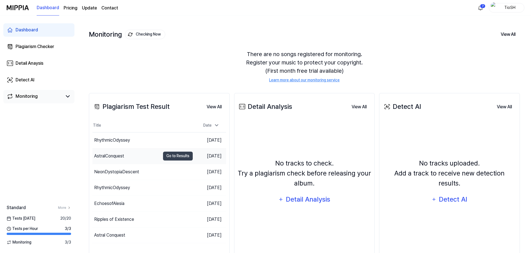
scroll to position [43, 0]
